Goal: Task Accomplishment & Management: Complete application form

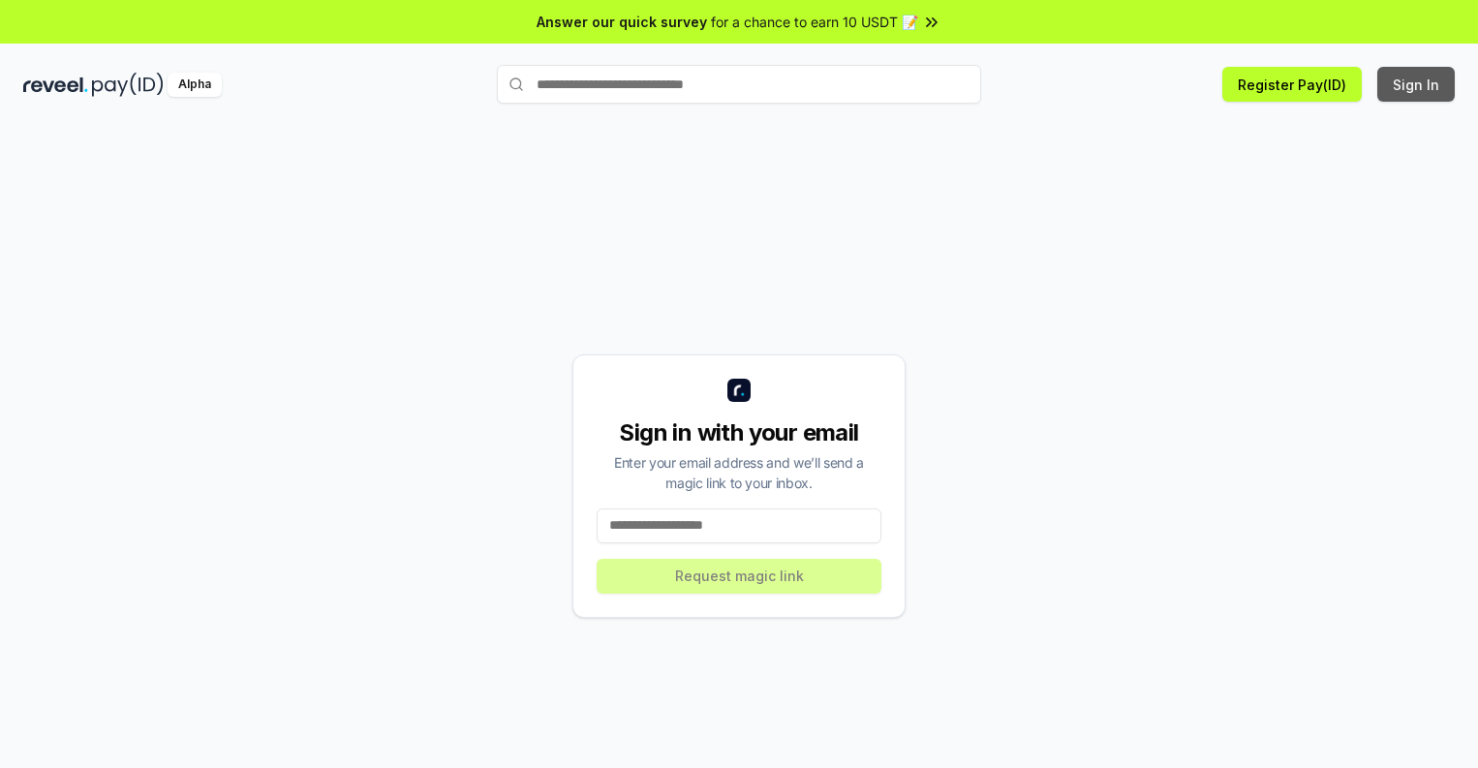
click at [1417, 84] on button "Sign In" at bounding box center [1416, 84] width 77 height 35
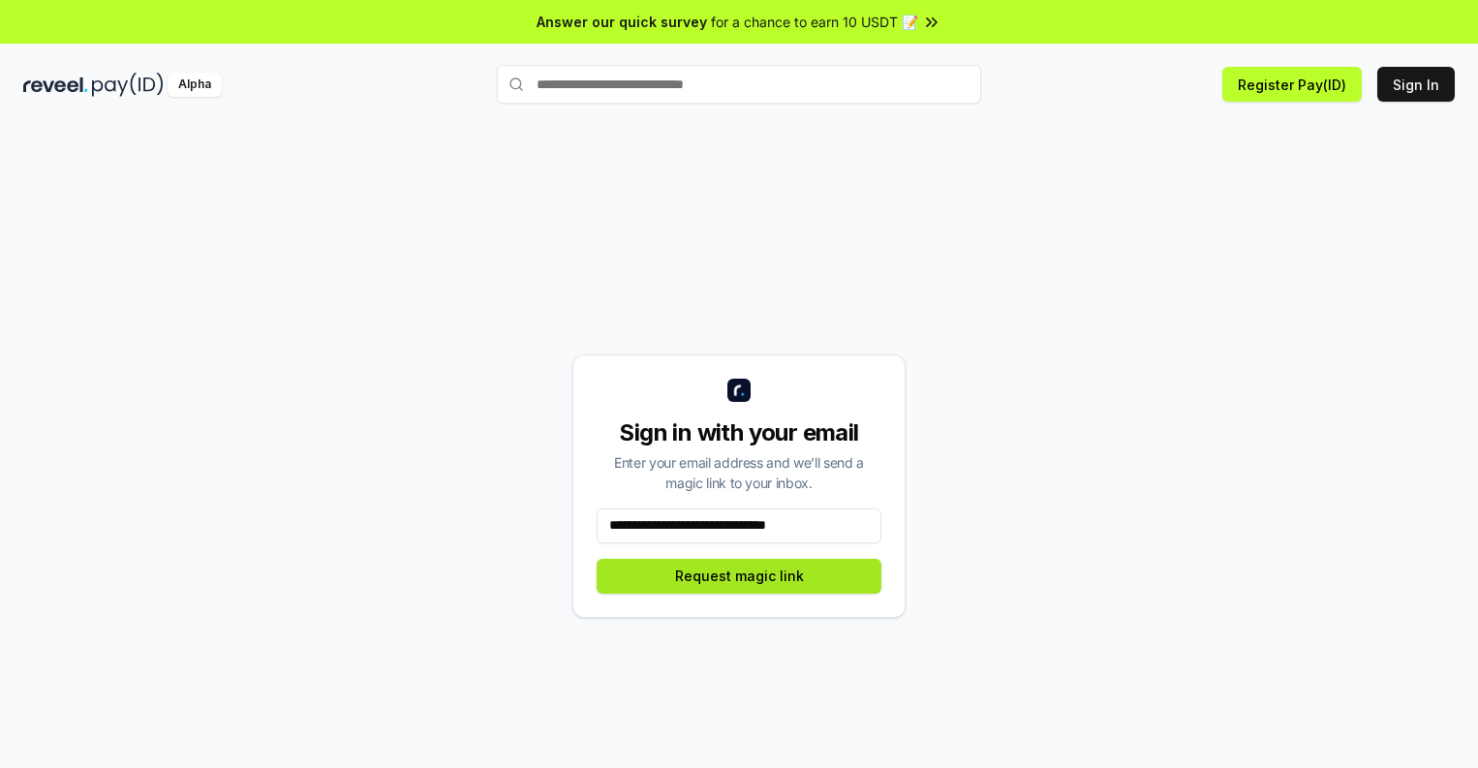
type input "**********"
click at [739, 575] on button "Request magic link" at bounding box center [739, 576] width 285 height 35
